Goal: Task Accomplishment & Management: Use online tool/utility

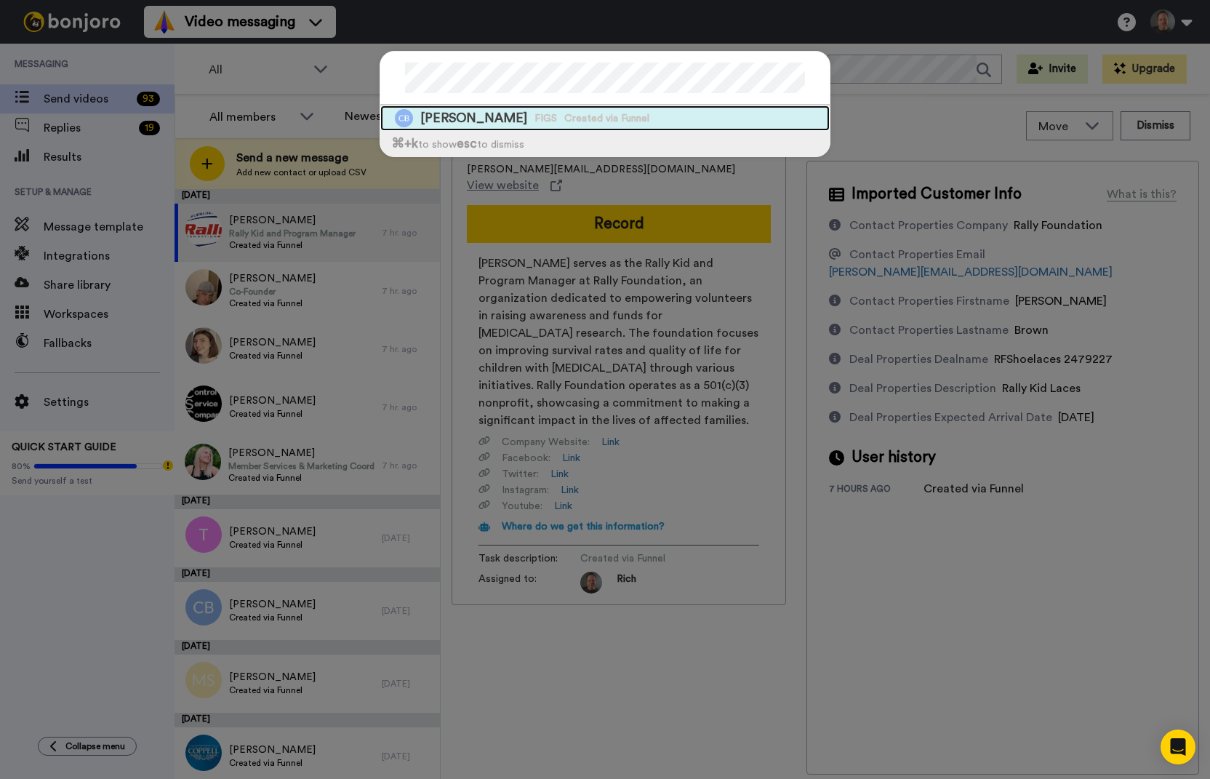
click at [467, 115] on span "[PERSON_NAME]" at bounding box center [473, 118] width 107 height 18
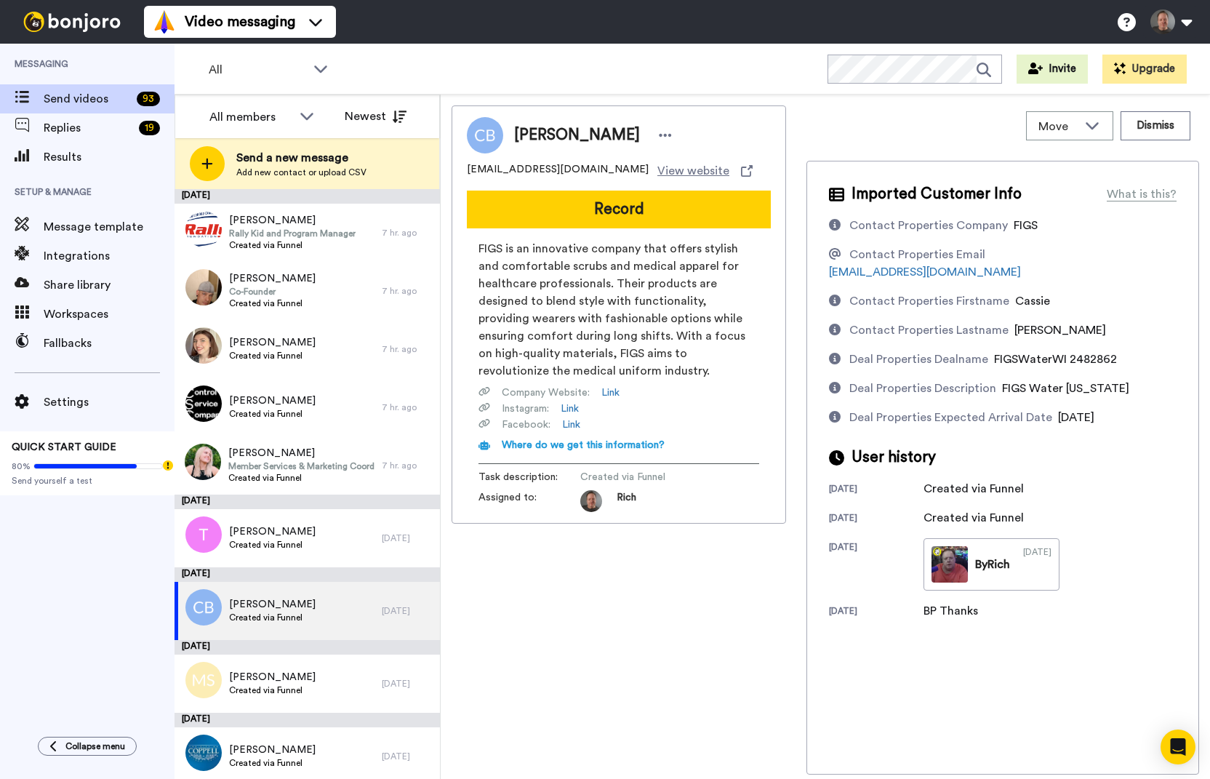
click at [528, 136] on span "[PERSON_NAME]" at bounding box center [577, 135] width 126 height 22
click at [578, 137] on span "[PERSON_NAME]" at bounding box center [577, 135] width 126 height 22
copy span "[PERSON_NAME]"
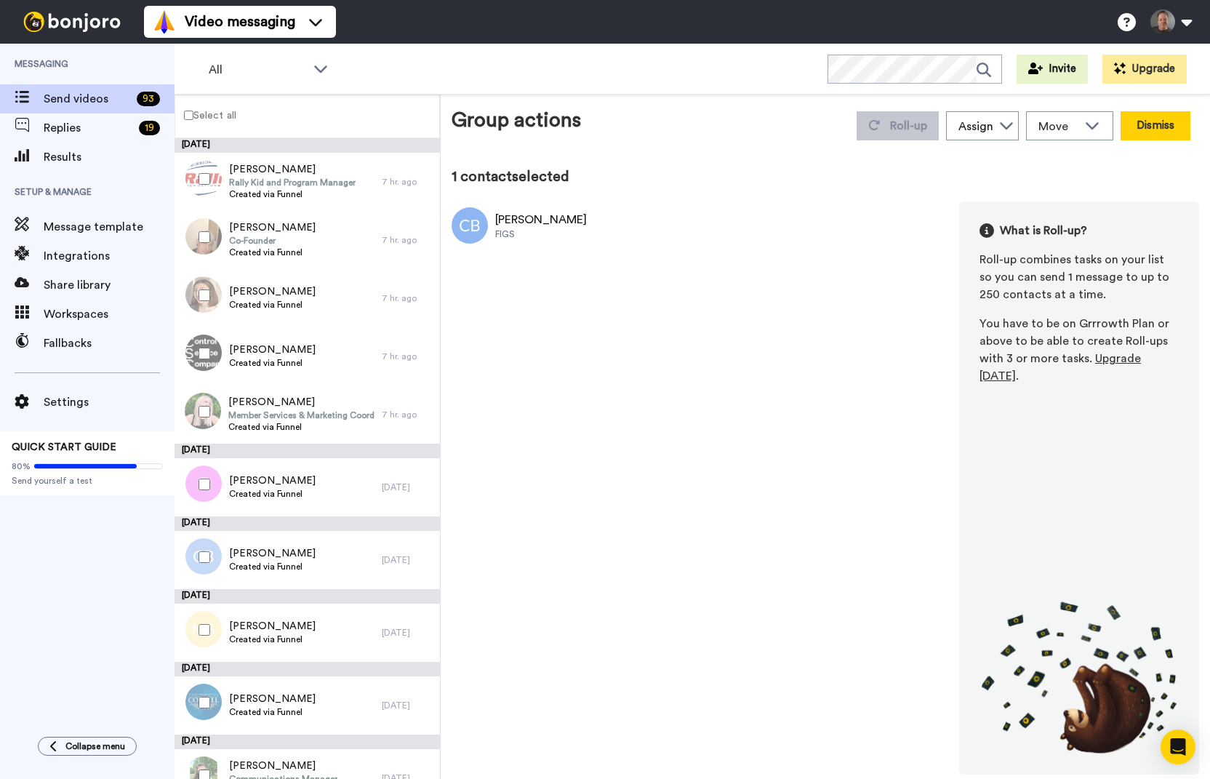
click at [1133, 119] on button "Dismiss" at bounding box center [1156, 125] width 70 height 29
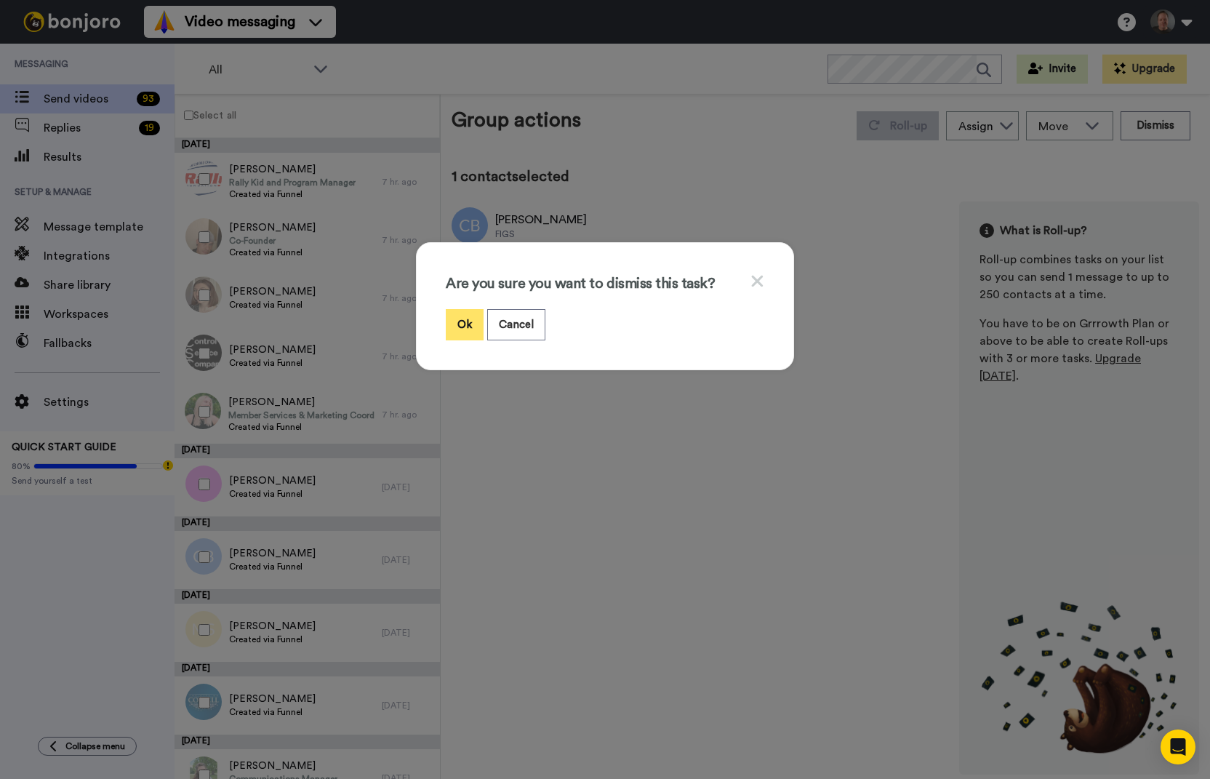
click at [458, 316] on button "Ok" at bounding box center [465, 324] width 38 height 31
